Goal: Check status: Check status

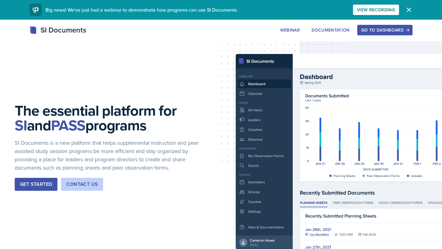
click at [377, 29] on div "Go to Dashboard" at bounding box center [384, 30] width 47 height 5
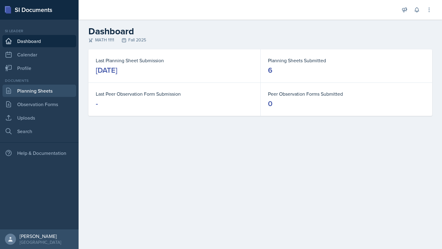
click at [43, 94] on link "Planning Sheets" at bounding box center [39, 91] width 74 height 12
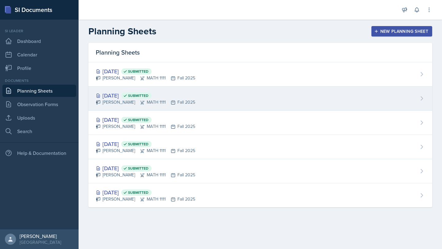
click at [229, 96] on div "[DATE] Submitted [PERSON_NAME] MATH 1111 Fall 2025" at bounding box center [260, 99] width 344 height 24
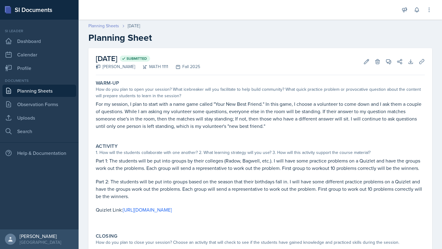
click at [99, 26] on link "Planning Sheets" at bounding box center [103, 26] width 31 height 6
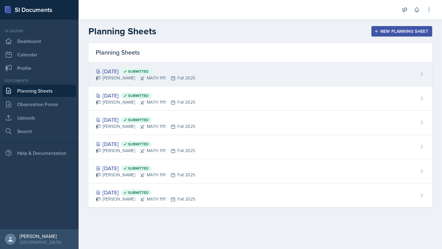
click at [155, 75] on div "[PERSON_NAME] MATH 1111 Fall 2025" at bounding box center [145, 78] width 99 height 6
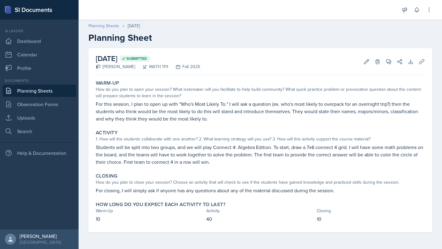
click at [110, 25] on link "Planning Sheets" at bounding box center [103, 26] width 31 height 6
